Goal: Task Accomplishment & Management: Complete application form

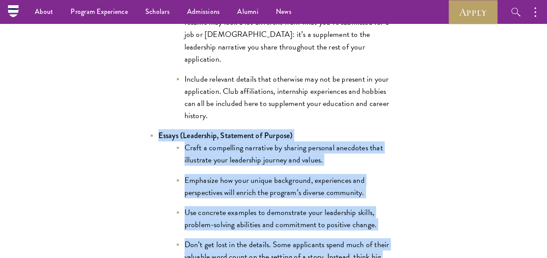
click at [242, 141] on li "Craft a compelling narrative by sharing personal anecdotes that illustrate your…" at bounding box center [287, 153] width 222 height 24
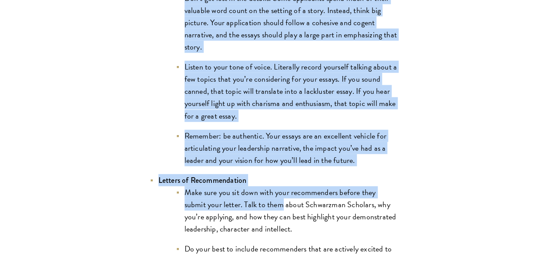
scroll to position [1044, 0]
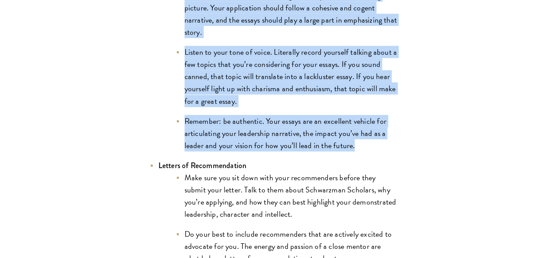
drag, startPoint x: 184, startPoint y: 135, endPoint x: 382, endPoint y: 134, distance: 197.5
click at [382, 134] on ul "Craft a compelling narrative by sharing personal anecdotes that illustrate your…" at bounding box center [277, 15] width 239 height 271
copy ul "Lorem i dolorsitam consectet ad elitsed doeiusmo temporinc utla etdolorema aliq…"
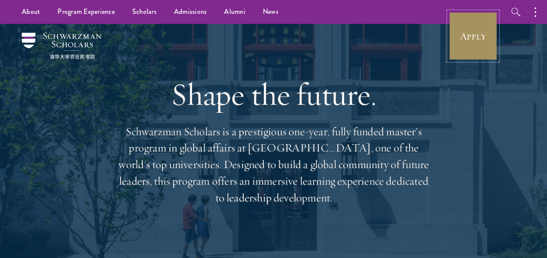
click at [479, 30] on link "Apply" at bounding box center [473, 36] width 49 height 49
